Goal: Task Accomplishment & Management: Use online tool/utility

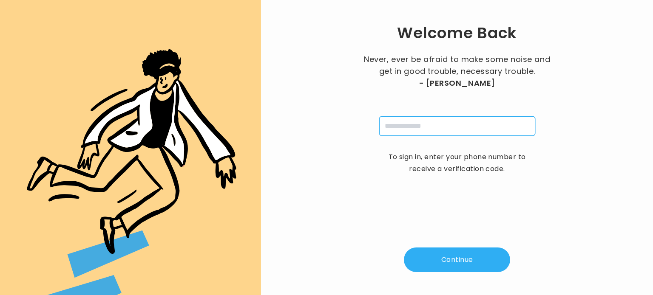
click at [443, 124] on input "tel" at bounding box center [457, 126] width 156 height 20
type input "**********"
click at [451, 265] on button "Continue" at bounding box center [457, 260] width 106 height 25
type input "*"
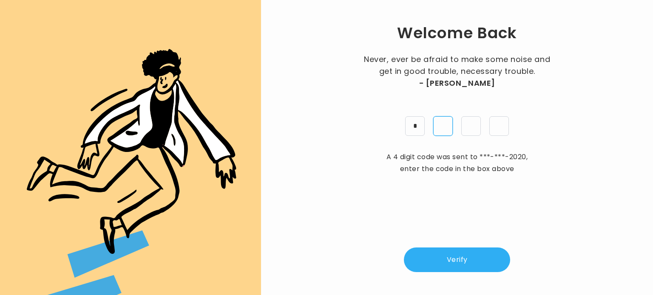
type input "*"
click at [450, 264] on button "Verify" at bounding box center [457, 260] width 106 height 25
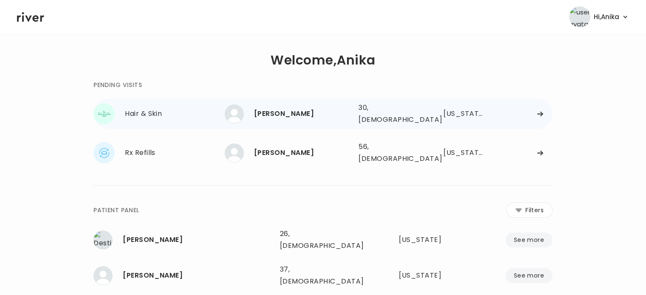
click at [355, 107] on div "[PERSON_NAME] 30, [DEMOGRAPHIC_DATA] See more 30, [DEMOGRAPHIC_DATA] [US_STATE]" at bounding box center [389, 113] width 328 height 27
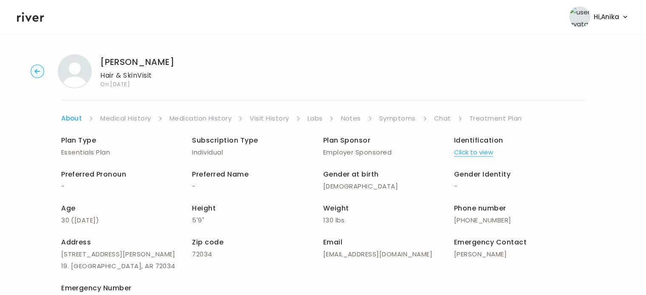
click at [497, 120] on link "Treatment Plan" at bounding box center [496, 119] width 53 height 12
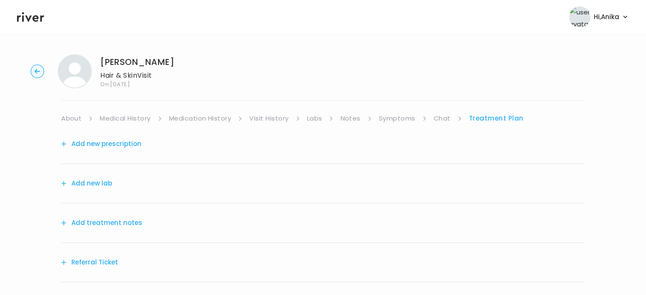
click at [104, 226] on button "Add treatment notes" at bounding box center [101, 223] width 81 height 12
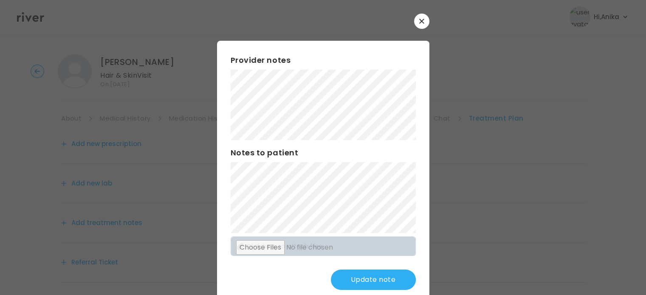
click at [358, 276] on button "Update note" at bounding box center [373, 280] width 85 height 20
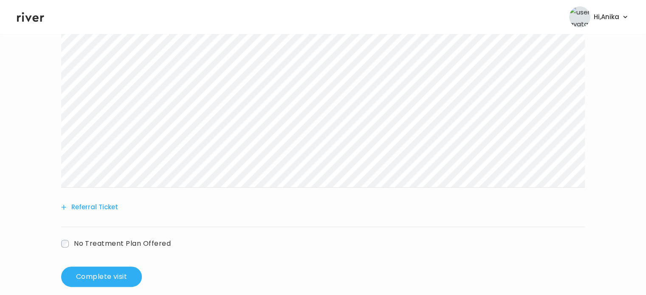
scroll to position [218, 0]
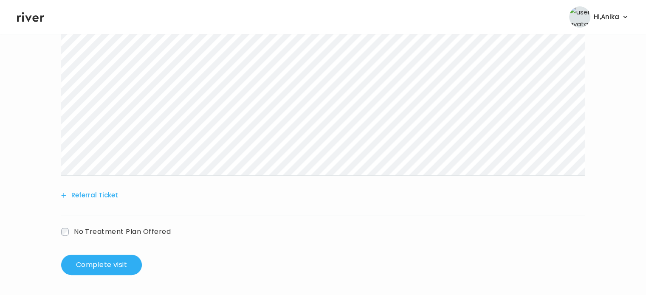
click at [70, 232] on label "No Treatment Plan Offered" at bounding box center [116, 232] width 110 height 12
click at [156, 268] on p "The patient did not respond to attempts to connect for the virtual visit." at bounding box center [270, 268] width 401 height 12
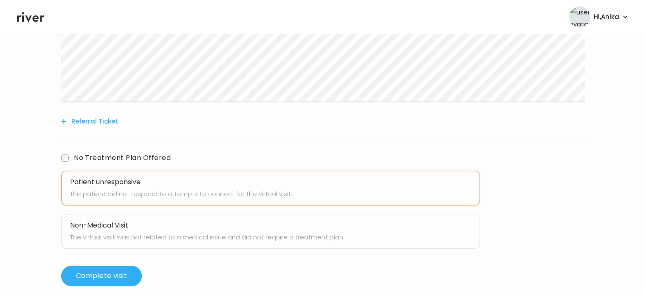
scroll to position [302, 0]
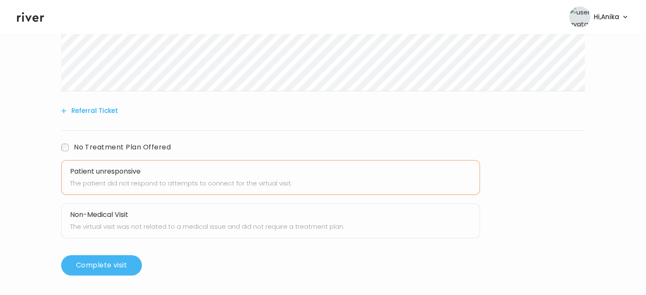
click at [112, 261] on button "Complete visit" at bounding box center [101, 265] width 81 height 20
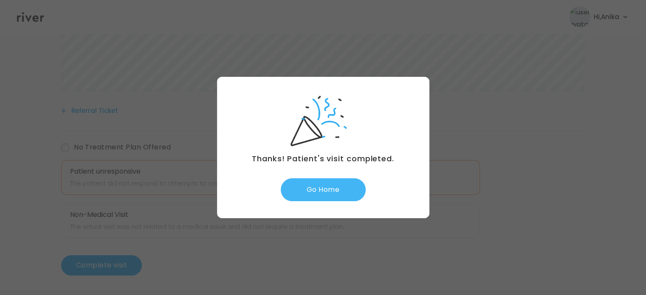
click at [332, 192] on button "Go Home" at bounding box center [323, 190] width 85 height 23
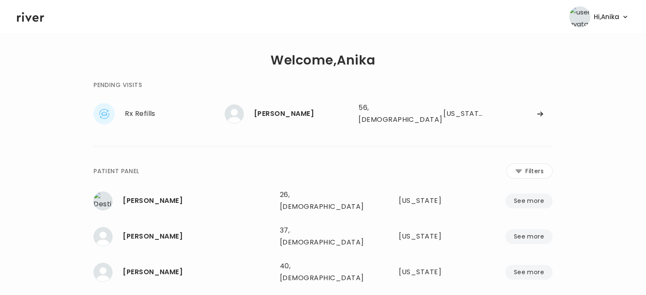
click at [406, 154] on div "**********" at bounding box center [323, 238] width 459 height 344
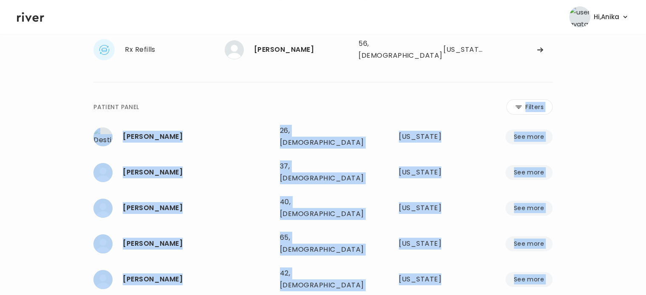
scroll to position [100, 0]
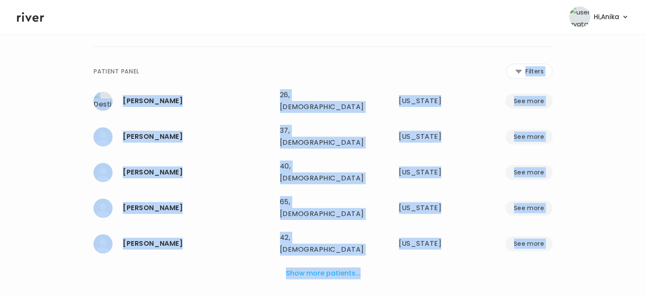
drag, startPoint x: 406, startPoint y: 154, endPoint x: 430, endPoint y: 311, distance: 158.6
click at [430, 196] on html "**********" at bounding box center [323, 47] width 646 height 295
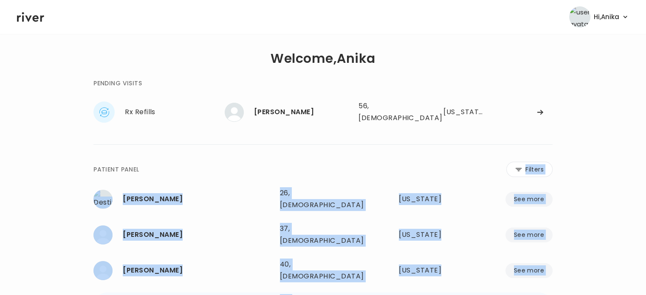
scroll to position [0, 0]
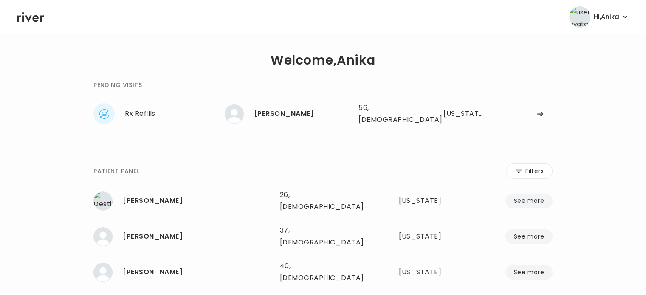
click at [399, 69] on div "**********" at bounding box center [323, 238] width 459 height 344
click at [617, 14] on span "Hi, Anika" at bounding box center [607, 17] width 26 height 12
click at [590, 56] on link "Logout" at bounding box center [591, 60] width 69 height 12
